Goal: Information Seeking & Learning: Learn about a topic

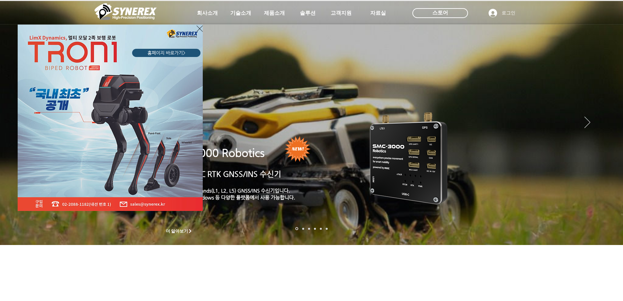
click at [198, 26] on icon "사이트로 돌아가기" at bounding box center [200, 29] width 6 height 8
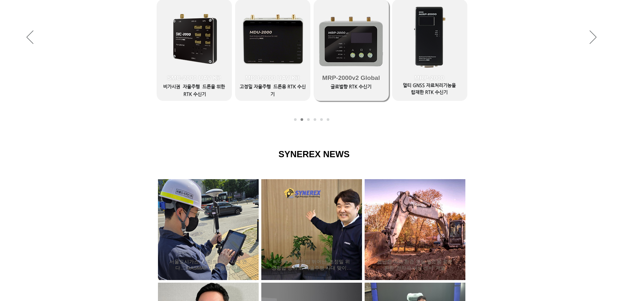
scroll to position [425, 0]
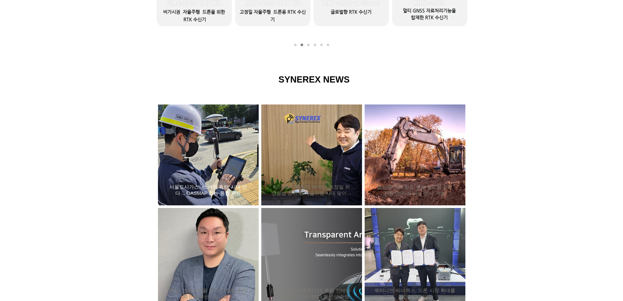
click at [188, 179] on div "서울도시가스, ‘스마트 측량’ 시대 연다… GASMAP 기능 통합 완료" at bounding box center [208, 154] width 83 height 85
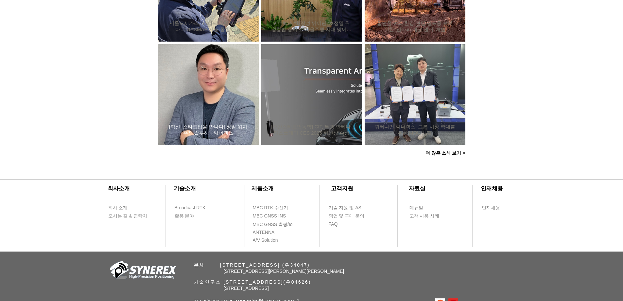
scroll to position [491, 0]
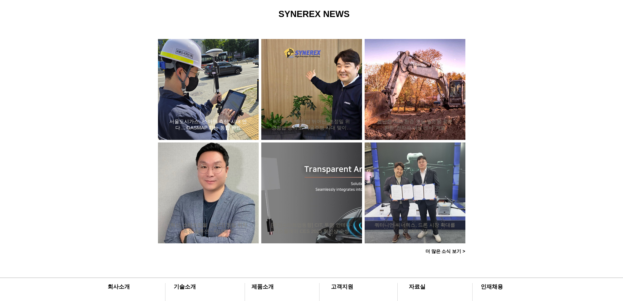
click at [209, 118] on link "서울도시가스, ‘스마트 측량’ 시대 연다… GASMAP 기능 통합 완료" at bounding box center [208, 124] width 81 height 13
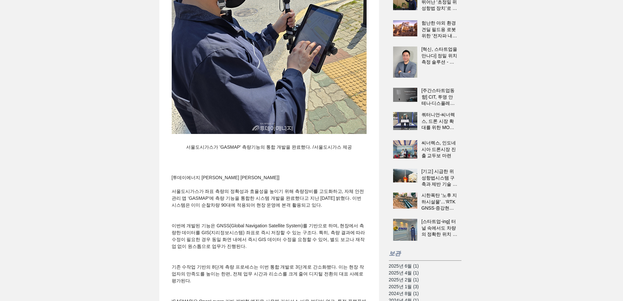
scroll to position [327, 0]
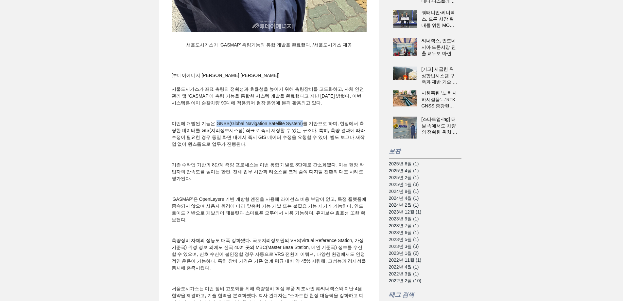
drag, startPoint x: 217, startPoint y: 138, endPoint x: 303, endPoint y: 138, distance: 86.0
click at [303, 138] on span "이번에 개발된 기능은 GNSS(Global Navigation Satellite System)를 기반으로 하며, 현장에서 측량한 데이터를 GI…" at bounding box center [269, 134] width 195 height 26
copy span "GNSS(Global Navigation Satellite System)"
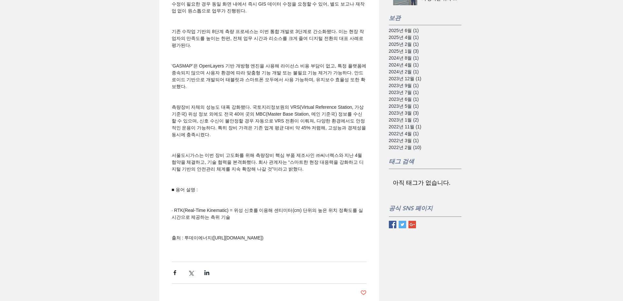
scroll to position [491, 0]
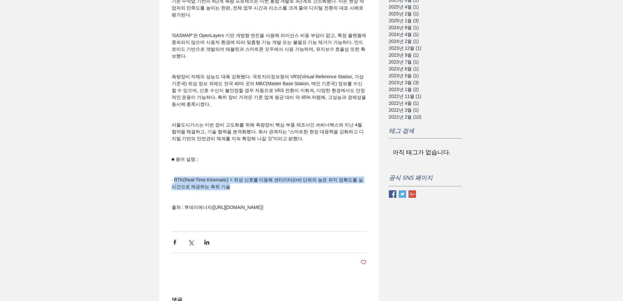
drag, startPoint x: 236, startPoint y: 200, endPoint x: 175, endPoint y: 196, distance: 61.3
click at [174, 190] on span "· RTK(Real-Time Kinematic) = 위성 신호를 이용해 센티미터(cm) 단위의 높은 위치 정확도를 실시간으로 제공하는 측위 기술" at bounding box center [269, 183] width 195 height 14
copy span "RTK(Real-Time Kinematic) = 위성 신호를 이용해 센티미터(cm) 단위의 높은 위치 정확도를 실시간으로 제공하는 측위 기술"
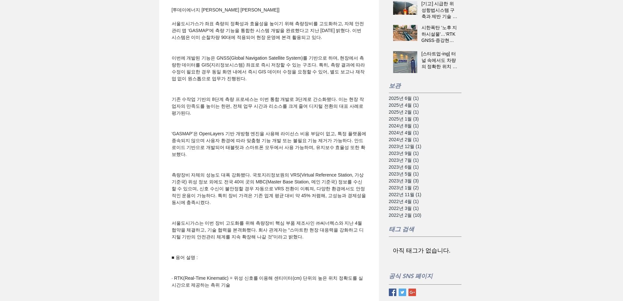
click at [237, 157] on span "‘GASMAP’은 OpenLayers 기반 개방형 엔진을 사용해 라이선스 비용 부담이 없고, 특정 플랫폼에 종속되지 않으며 사용자 환경에 따라…" at bounding box center [270, 144] width 196 height 26
